Goal: Transaction & Acquisition: Purchase product/service

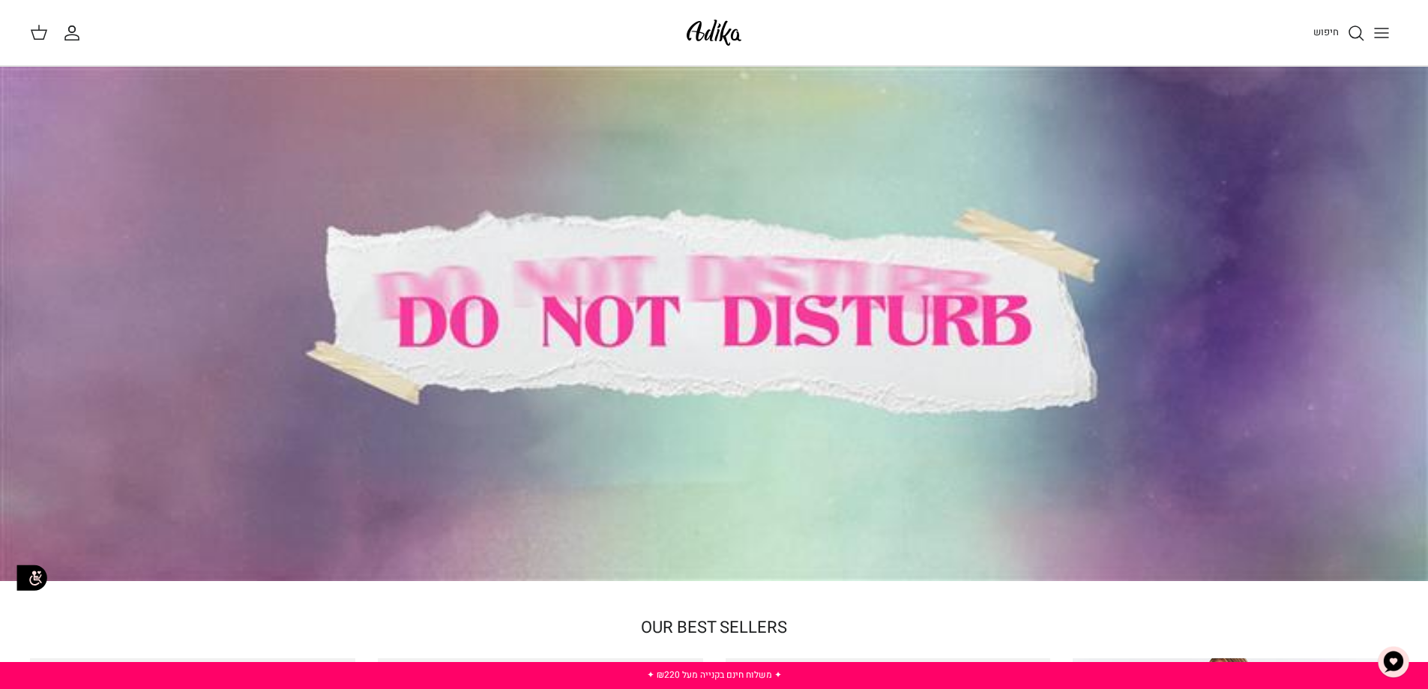
click at [1385, 34] on icon "Toggle menu" at bounding box center [1381, 33] width 18 height 18
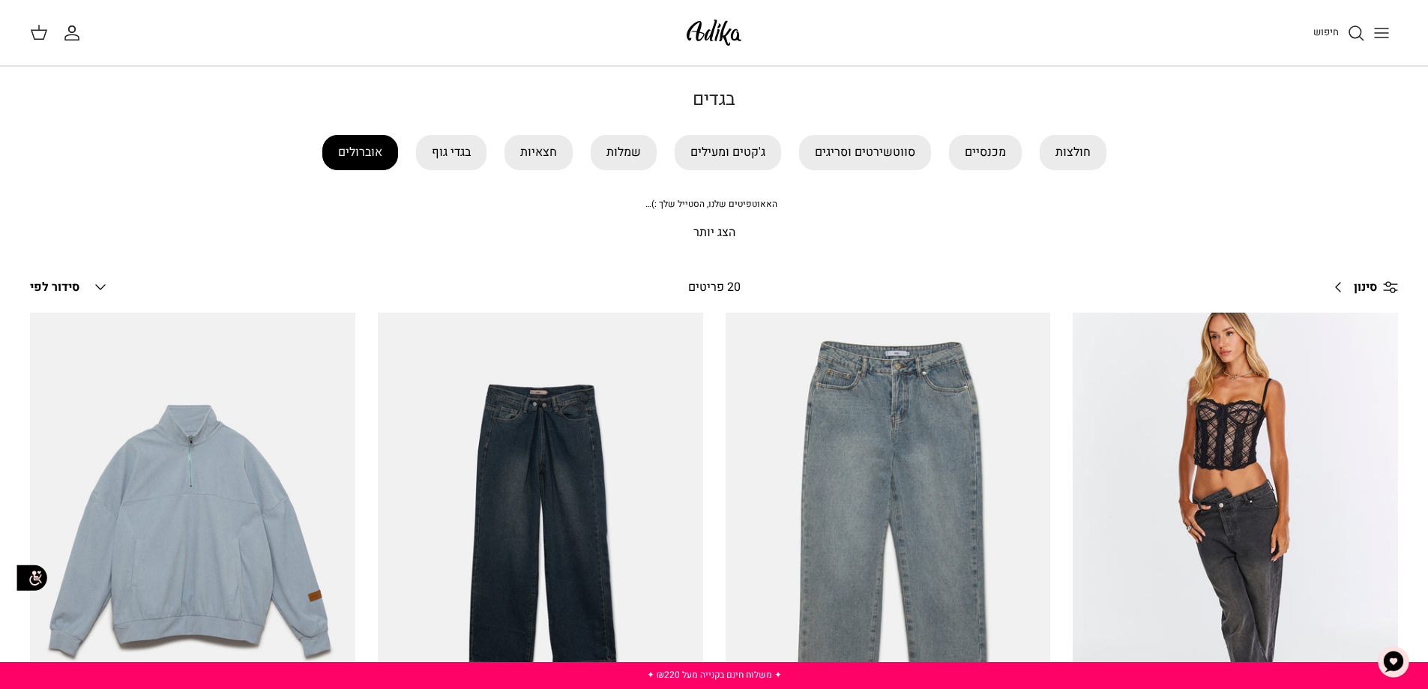
click at [355, 143] on link "אוברולים" at bounding box center [360, 152] width 76 height 35
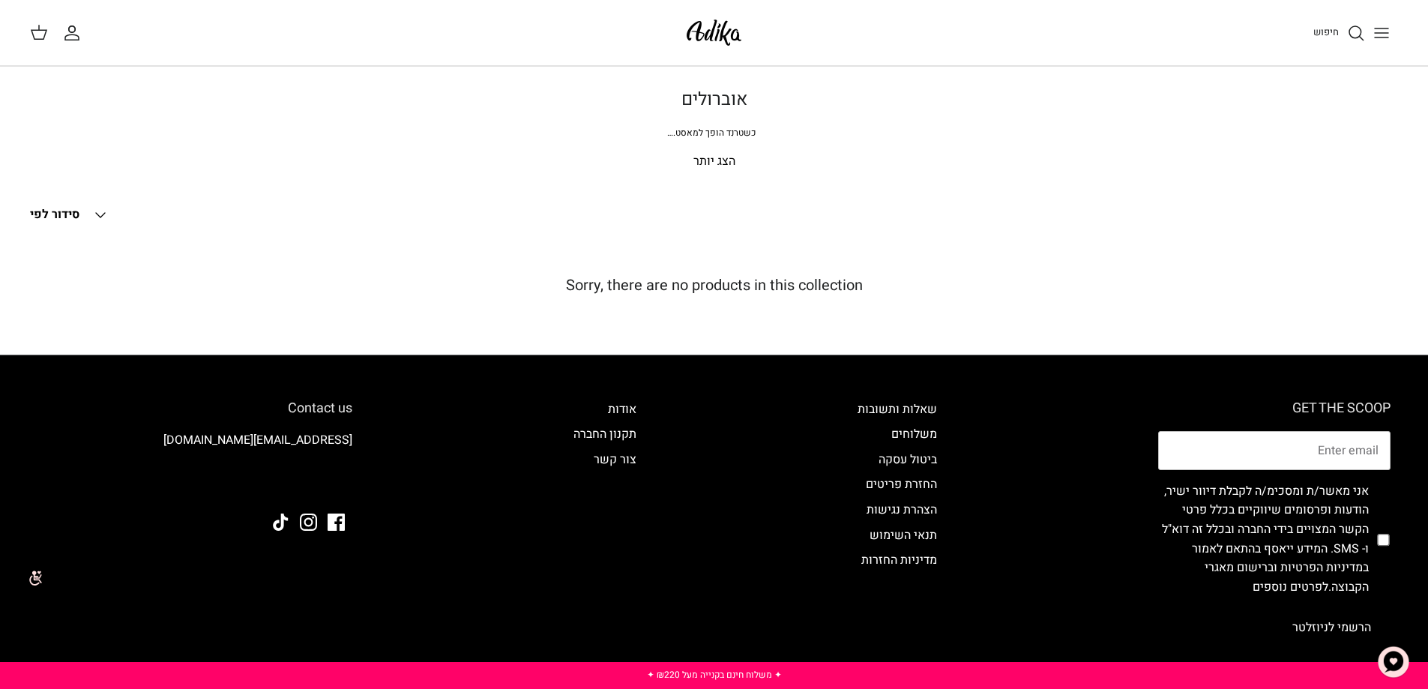
click at [1392, 32] on button "Toggle menu" at bounding box center [1381, 32] width 33 height 33
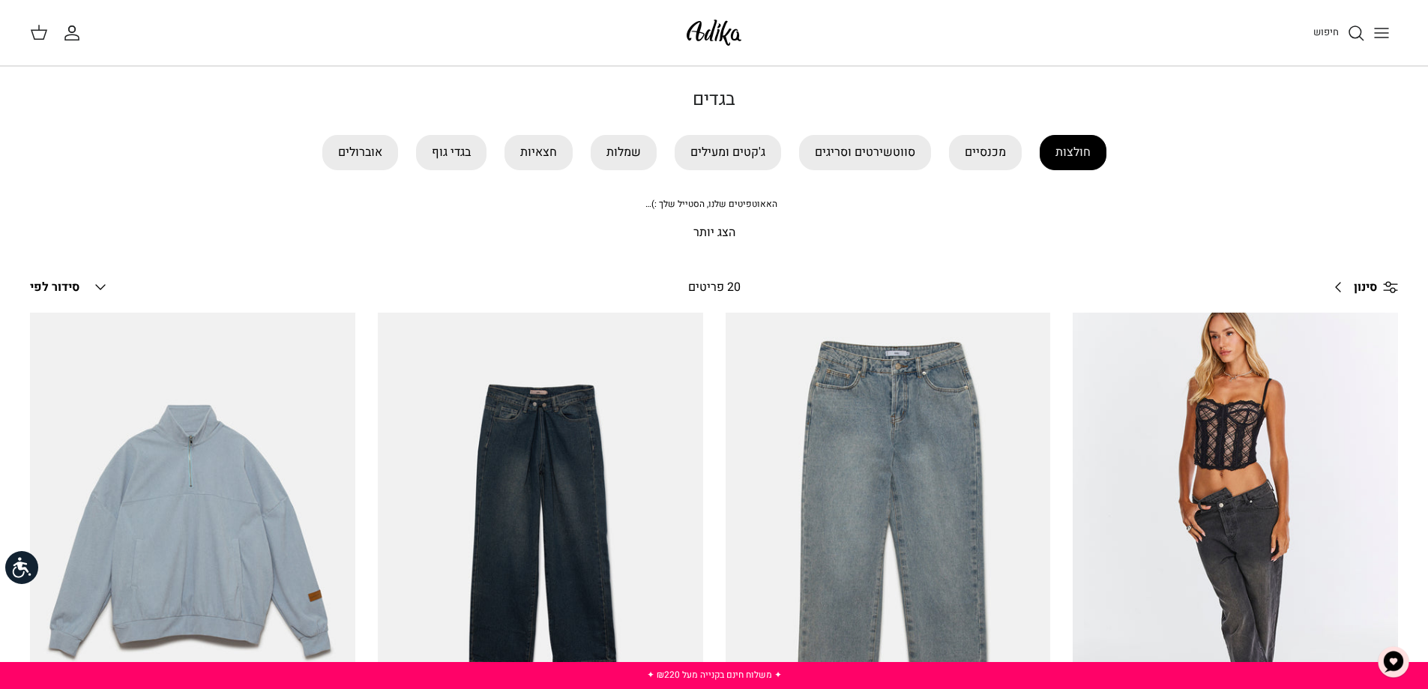
click at [1093, 153] on link "חולצות" at bounding box center [1073, 152] width 67 height 35
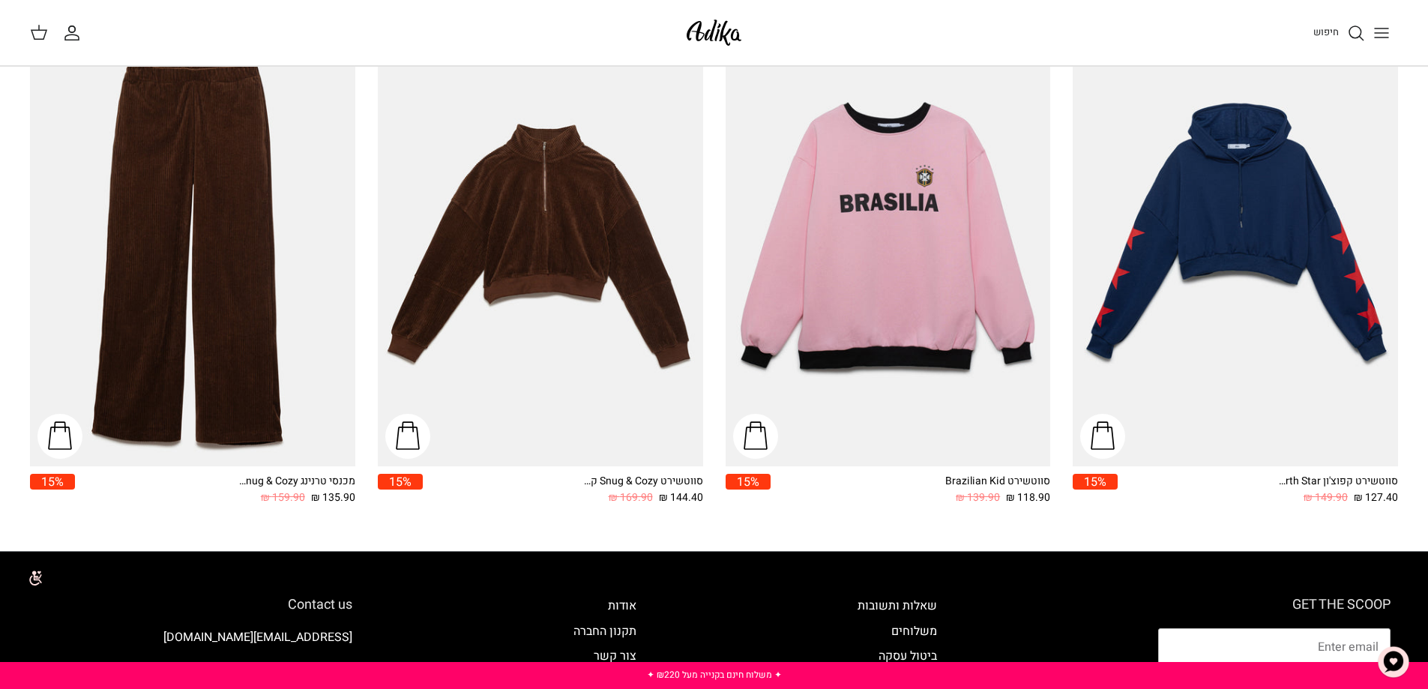
scroll to position [2248, 0]
